Goal: Information Seeking & Learning: Check status

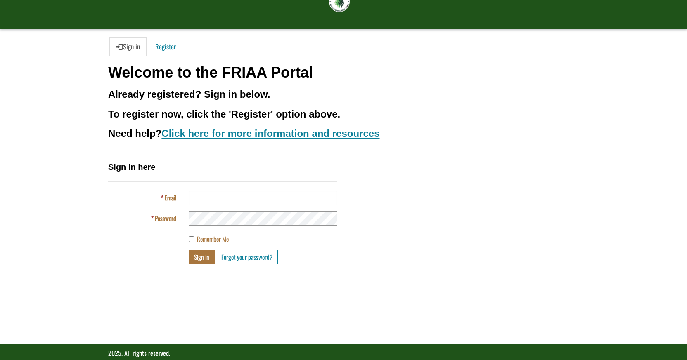
scroll to position [58, 0]
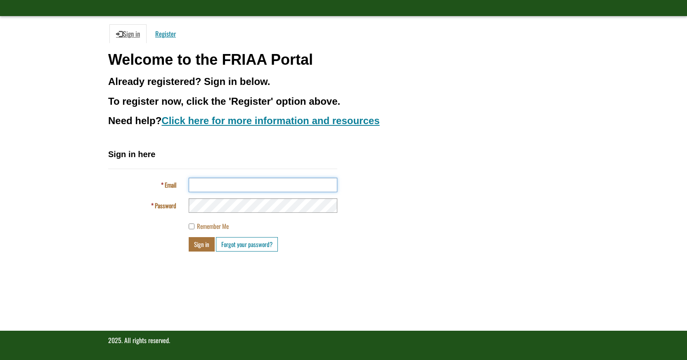
click at [205, 188] on input "Email" at bounding box center [263, 185] width 149 height 14
type input "**********"
click at [195, 244] on button "Sign in" at bounding box center [202, 244] width 26 height 14
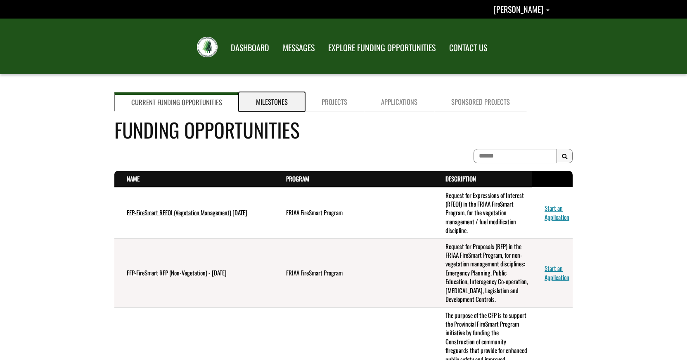
click at [276, 104] on link "Milestones" at bounding box center [272, 101] width 66 height 19
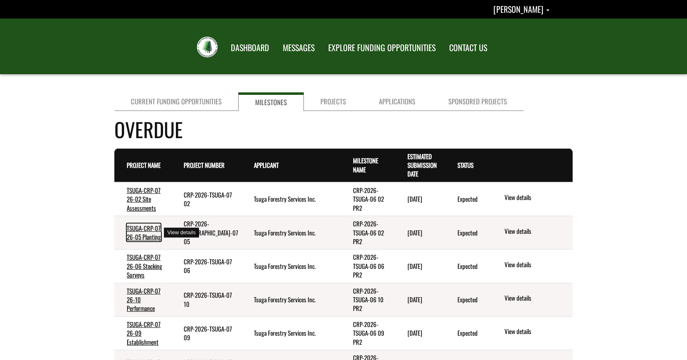
click at [147, 231] on link "TSUGA-CRP-07 26-05 Planting" at bounding box center [144, 233] width 34 height 18
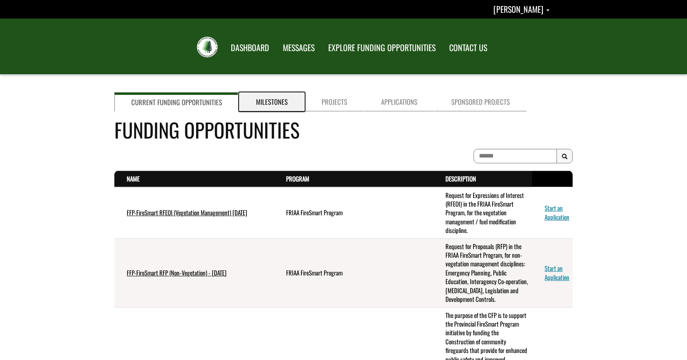
click at [274, 100] on link "Milestones" at bounding box center [272, 101] width 66 height 19
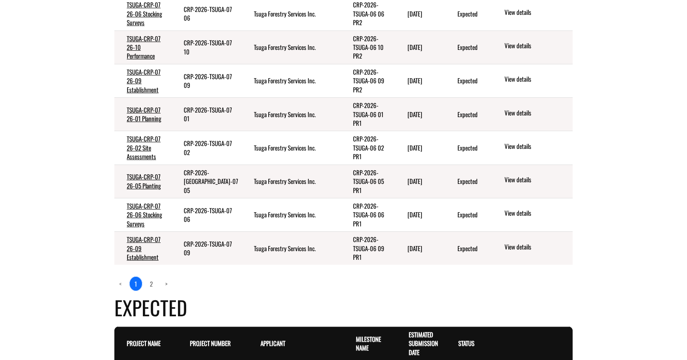
scroll to position [295, 0]
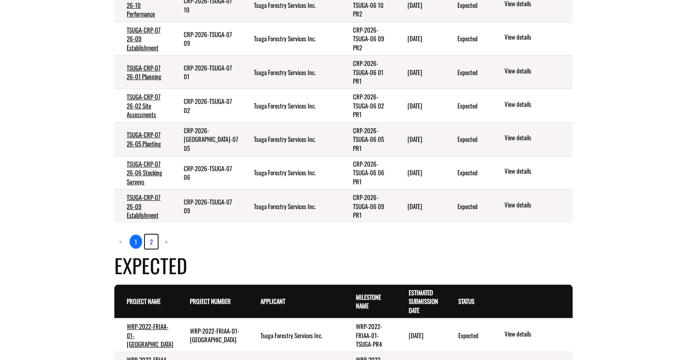
click at [151, 236] on link "2" at bounding box center [151, 242] width 13 height 14
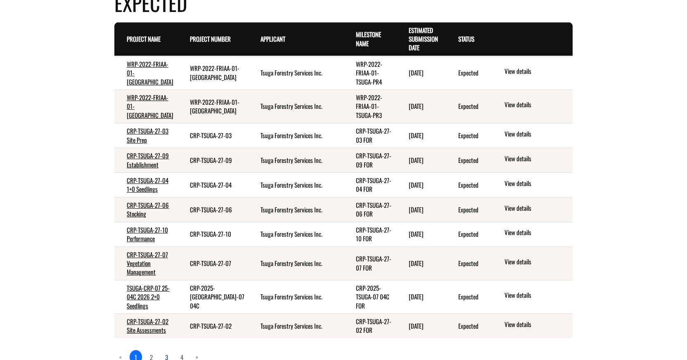
scroll to position [269, 0]
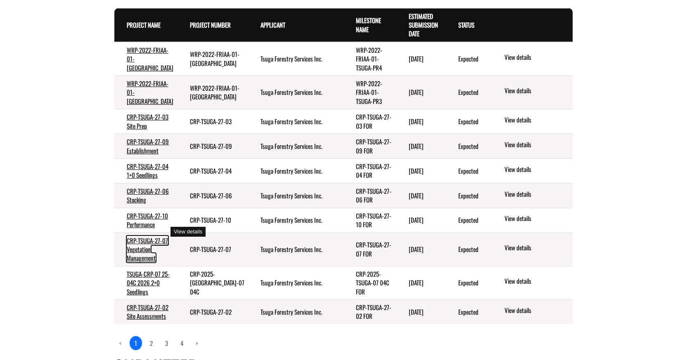
click at [146, 236] on link "CRP-TSUGA-27-07 Vegetation Management" at bounding box center [147, 249] width 41 height 27
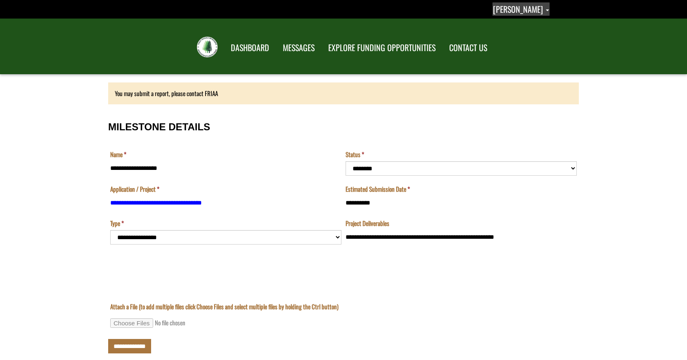
click at [538, 11] on span "[PERSON_NAME]" at bounding box center [518, 9] width 50 height 12
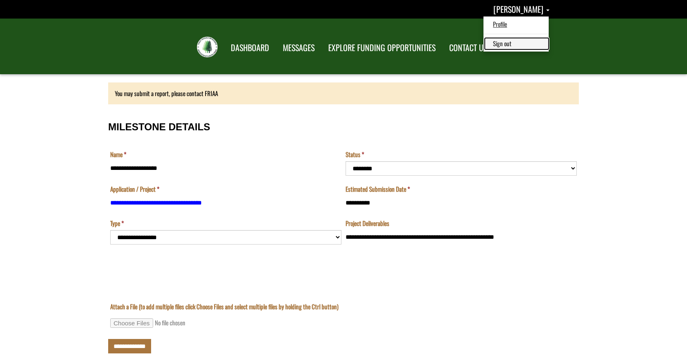
click at [520, 46] on link "Sign out" at bounding box center [517, 43] width 64 height 11
